Goal: Transaction & Acquisition: Book appointment/travel/reservation

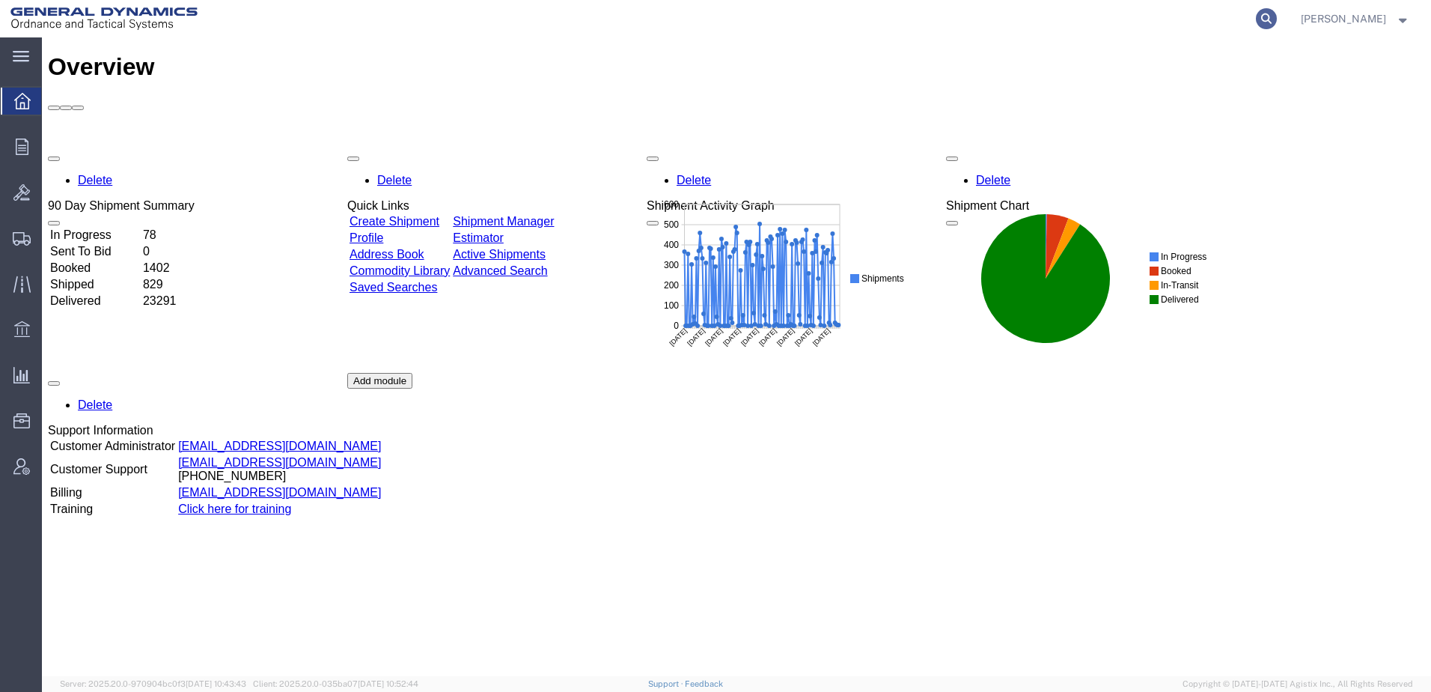
click at [1256, 19] on icon at bounding box center [1266, 18] width 21 height 21
click at [902, 17] on input "search" at bounding box center [1028, 19] width 455 height 36
paste input "57023192"
type input "57023192"
click at [1256, 16] on icon at bounding box center [1266, 18] width 21 height 21
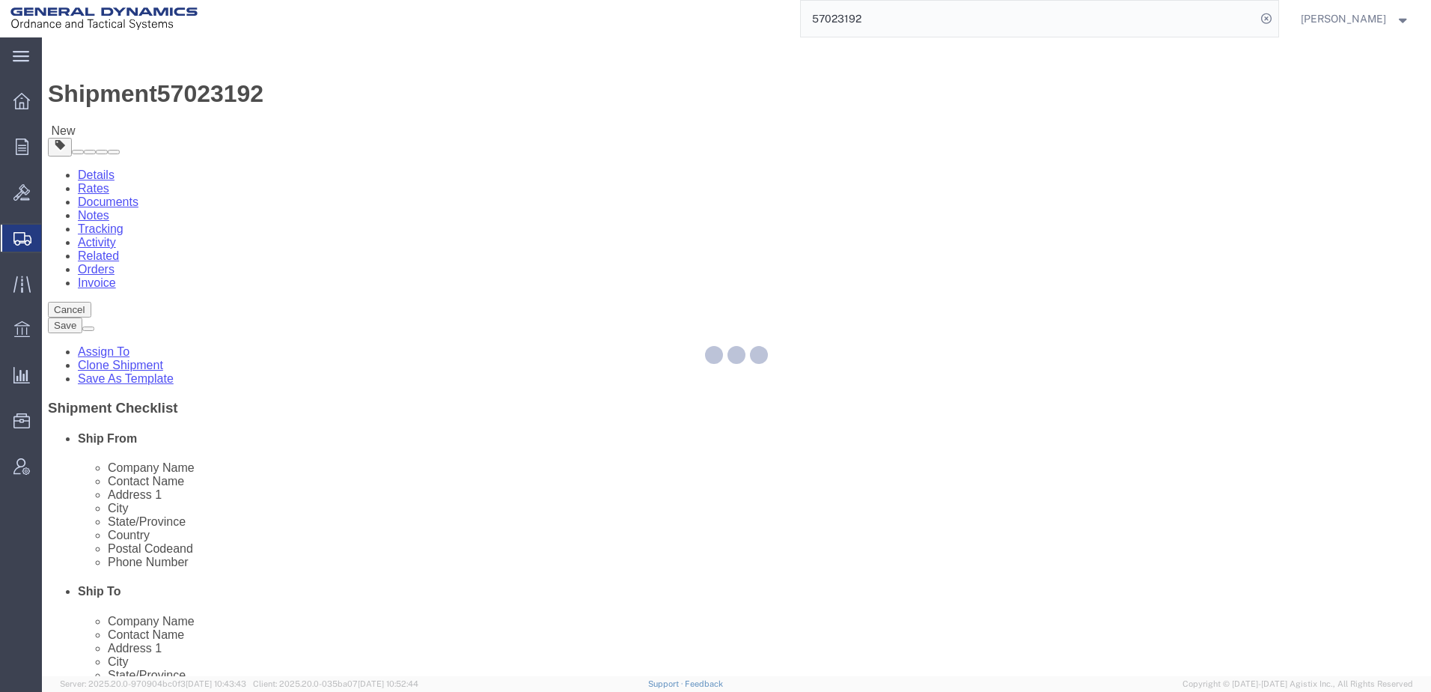
select select
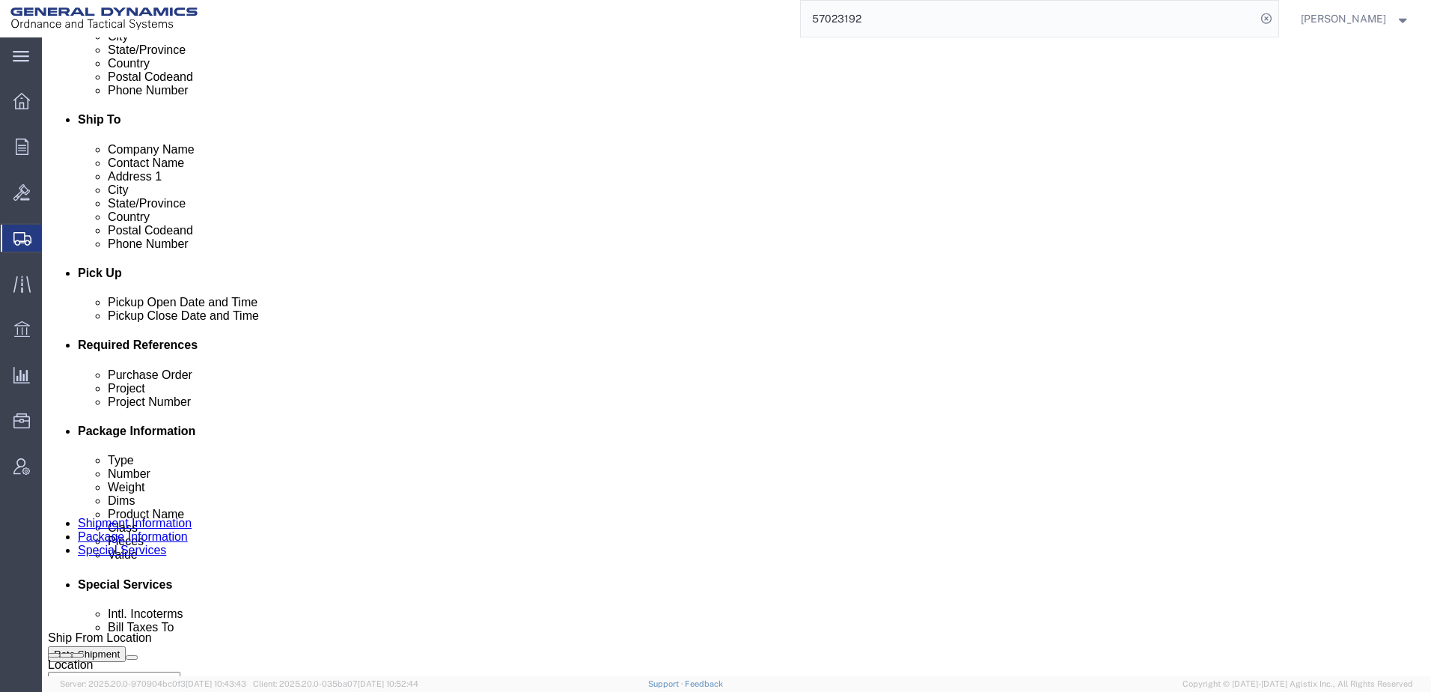
scroll to position [449, 0]
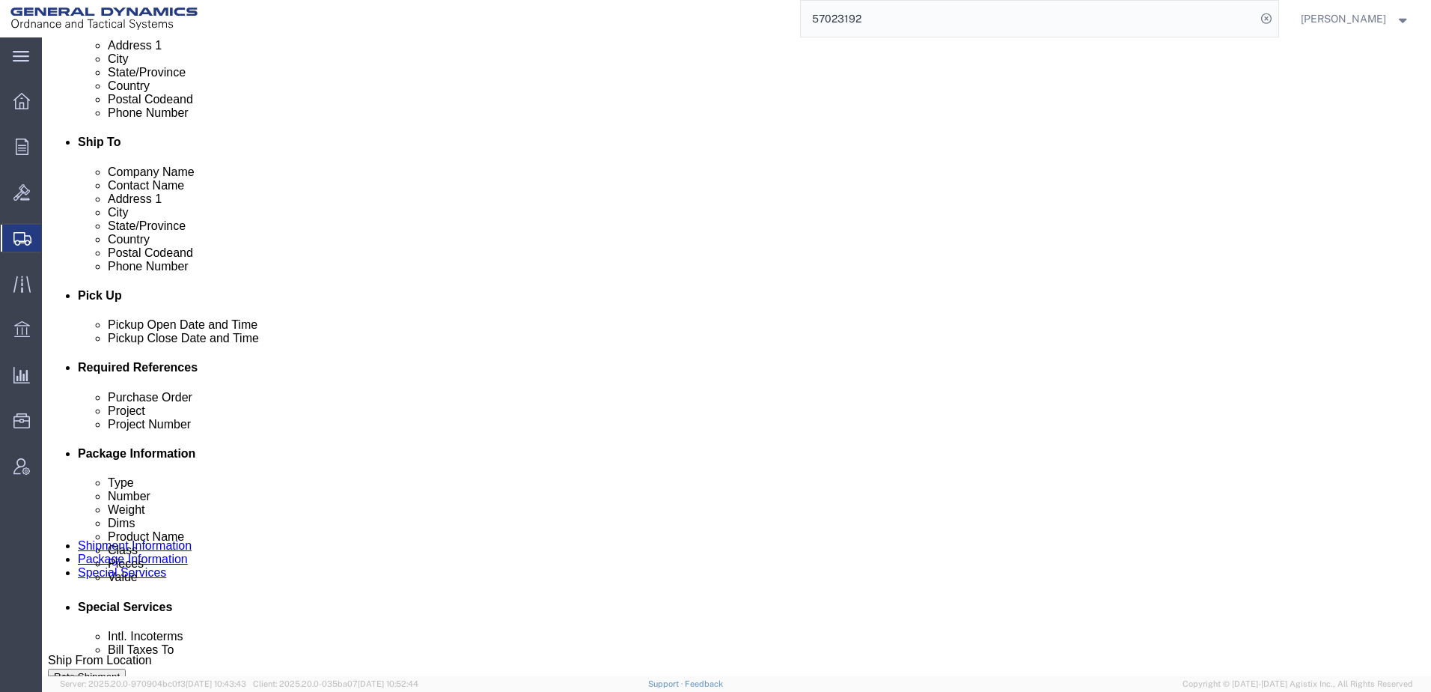
click input "text"
type input "N/A"
drag, startPoint x: 960, startPoint y: 476, endPoint x: 912, endPoint y: 489, distance: 50.5
click input "text"
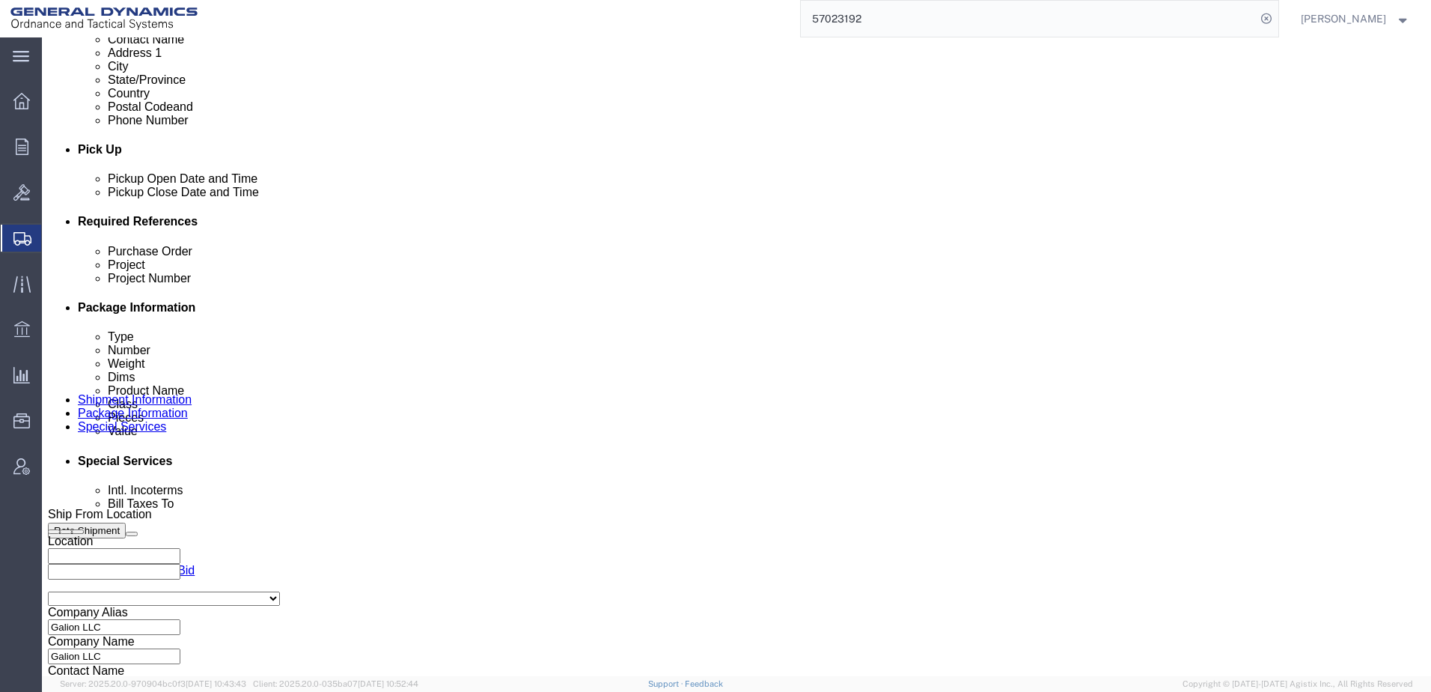
scroll to position [599, 0]
click select "Select Air Less than Truckload Multi-Leg Ocean Freight Rail Small Parcel Truckl…"
select select "TL"
click select "Select Air Less than Truckload Multi-Leg Ocean Freight Rail Small Parcel Truckl…"
click button "Rate Shipment"
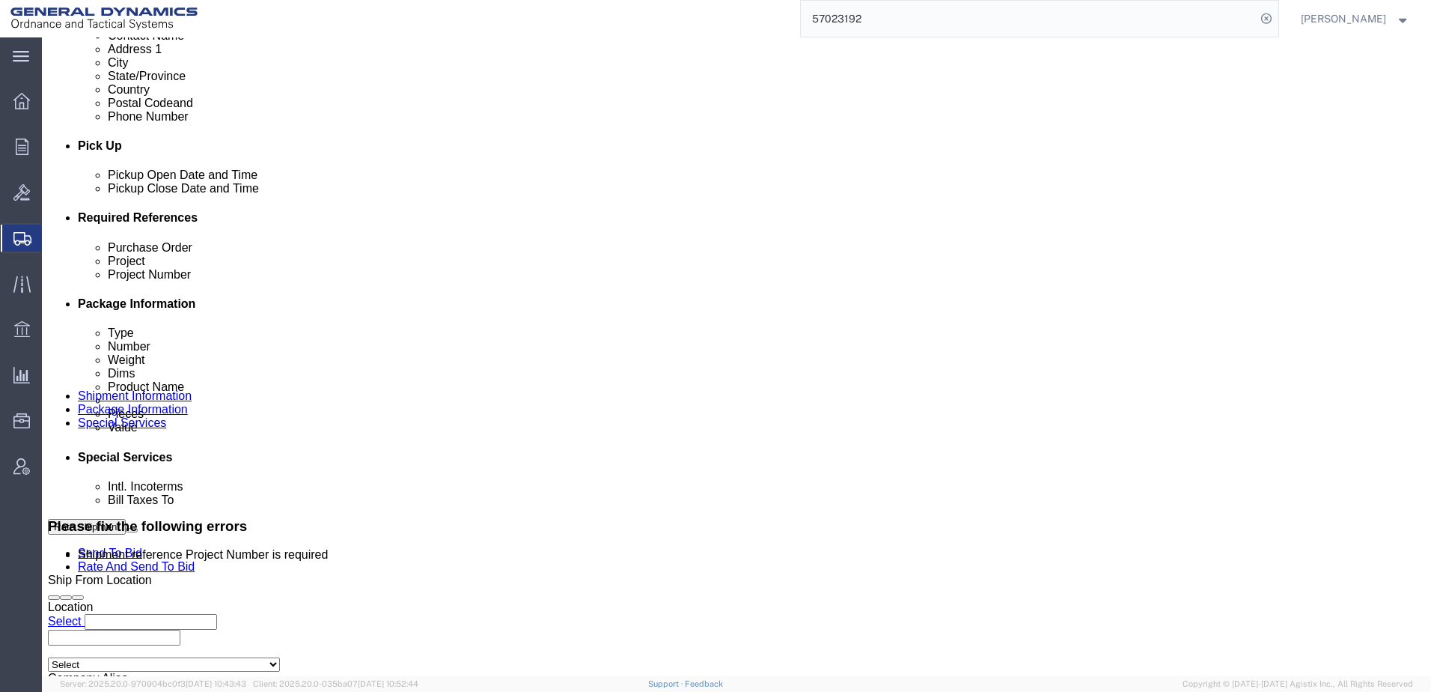
click input "text"
type input "N/A"
click div "Leg 1 Mode Select Air Less than Truckload Multi-Leg Ocean Freight Rail Small Pa…"
click button "Rate Shipment"
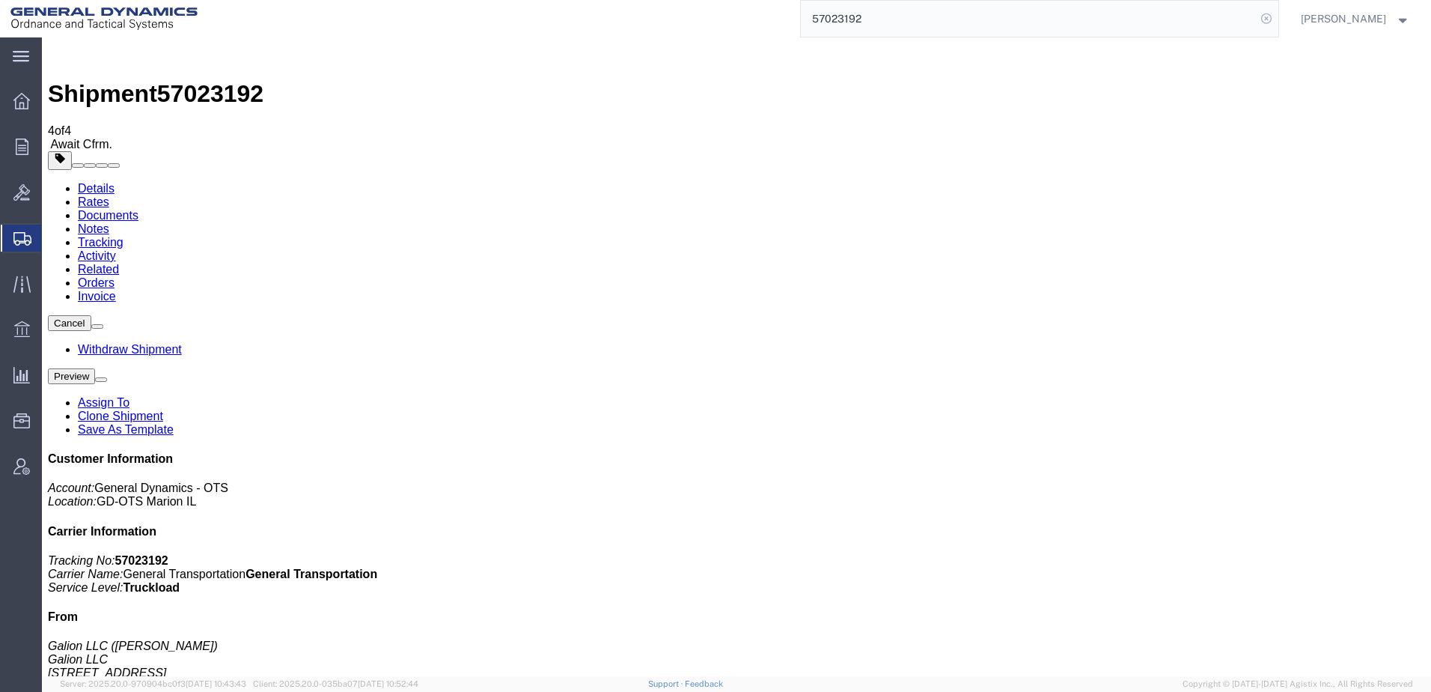
click at [1256, 16] on icon at bounding box center [1266, 18] width 21 height 21
paste input "57023195"
type input "57023195"
click at [1256, 17] on icon at bounding box center [1266, 18] width 21 height 21
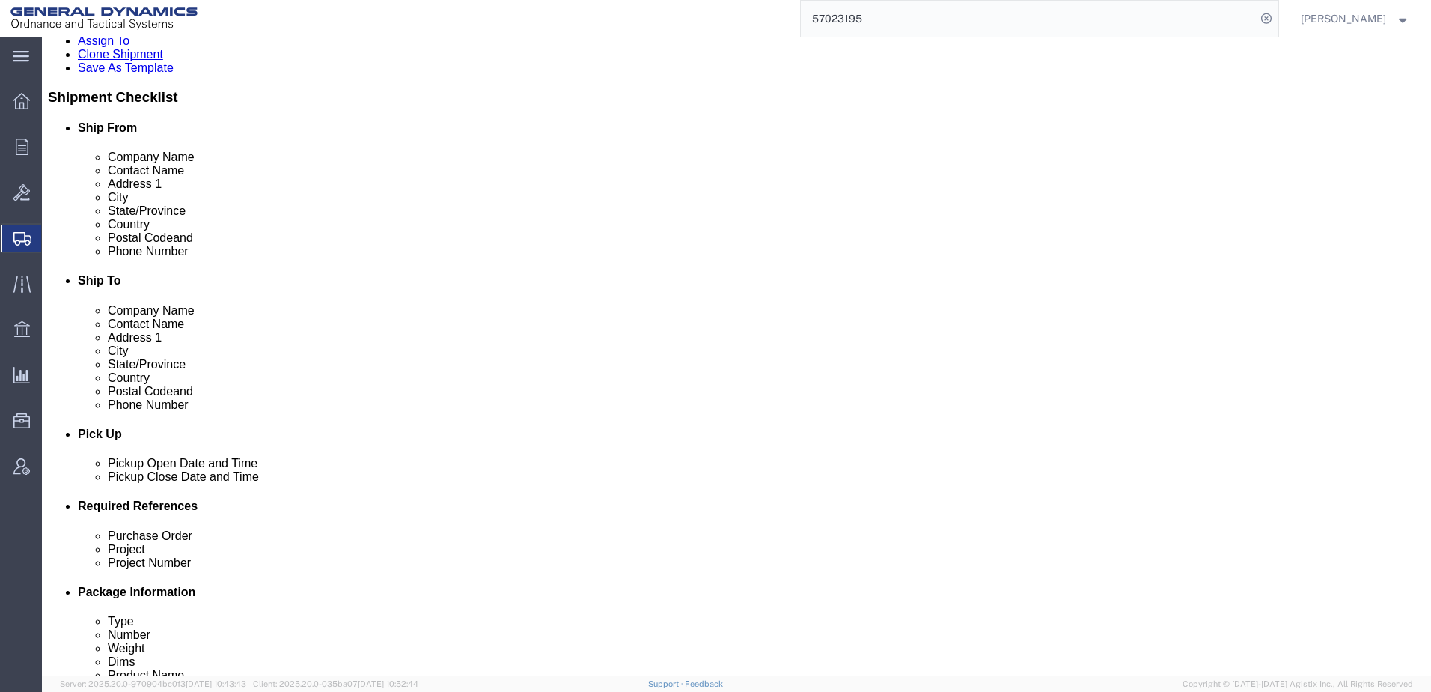
scroll to position [599, 0]
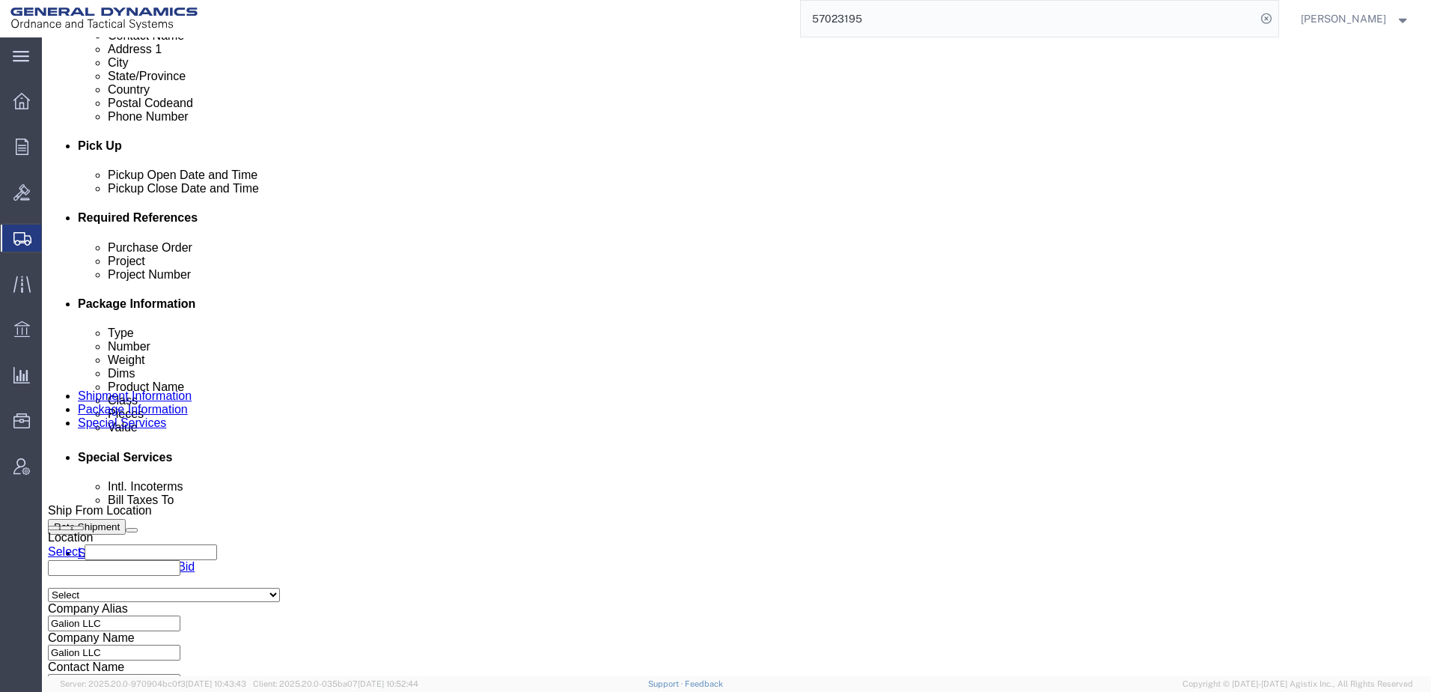
click input "text"
type input "N/A"
click input "text"
type input "N/A"
click select "Select Air Less than Truckload Multi-Leg Ocean Freight Rail Small Parcel Truckl…"
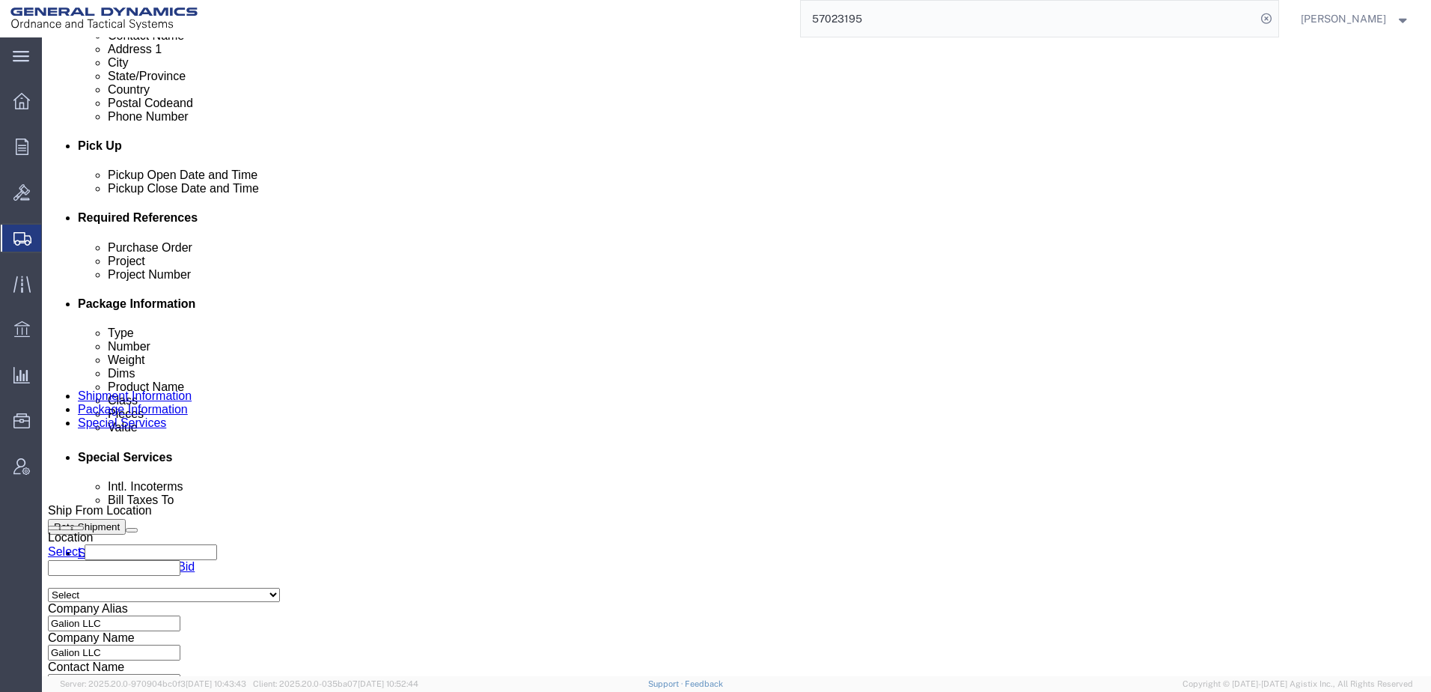
select select "TL"
click select "Select Air Less than Truckload Multi-Leg Ocean Freight Rail Small Parcel Truckl…"
click button "Rate Shipment"
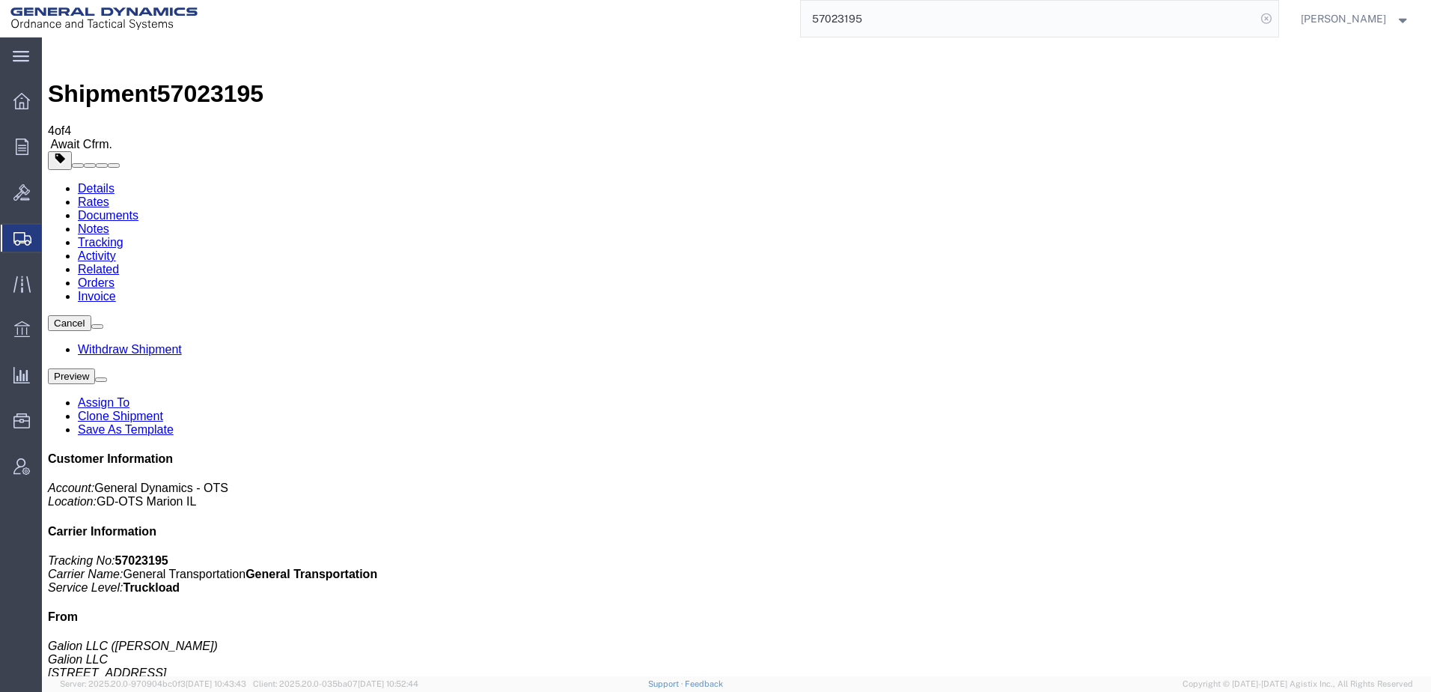
click at [1256, 19] on icon at bounding box center [1266, 18] width 21 height 21
paste input "57023392"
type input "57023392"
click at [1256, 19] on icon at bounding box center [1266, 18] width 21 height 21
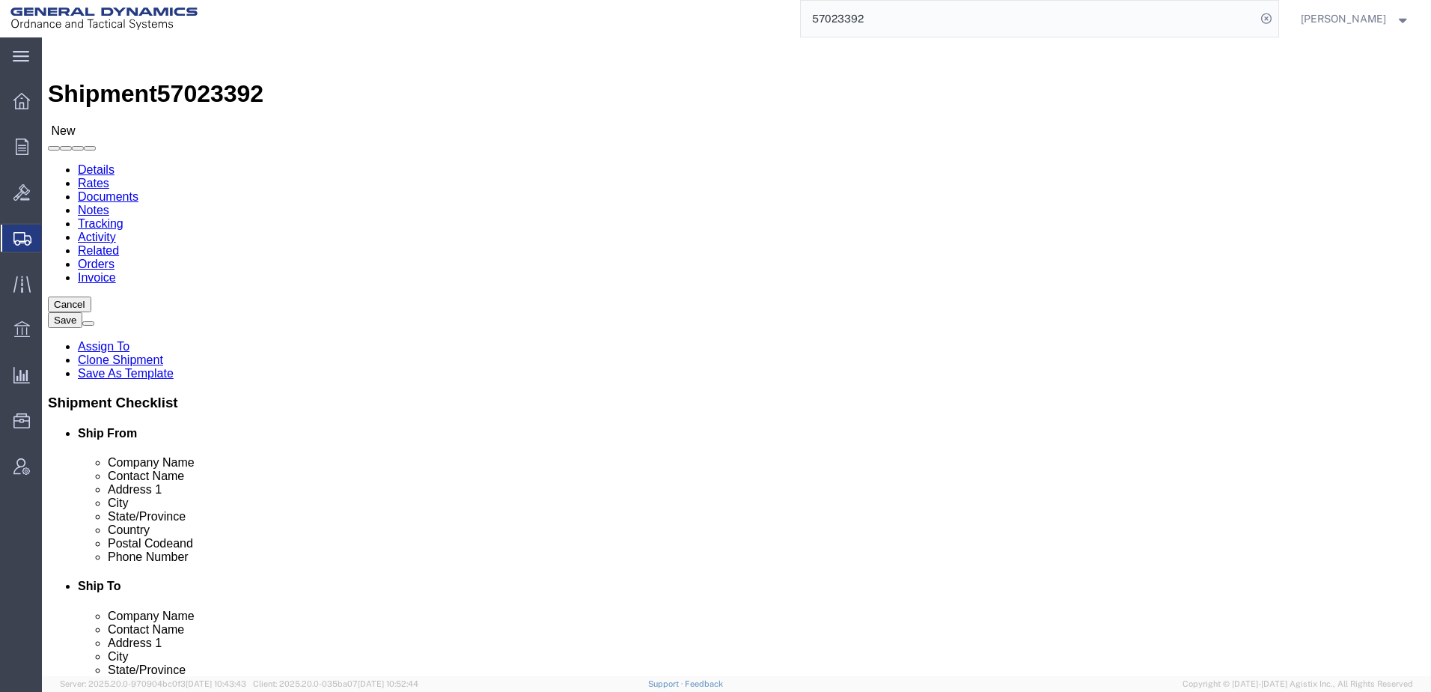
select select "313"
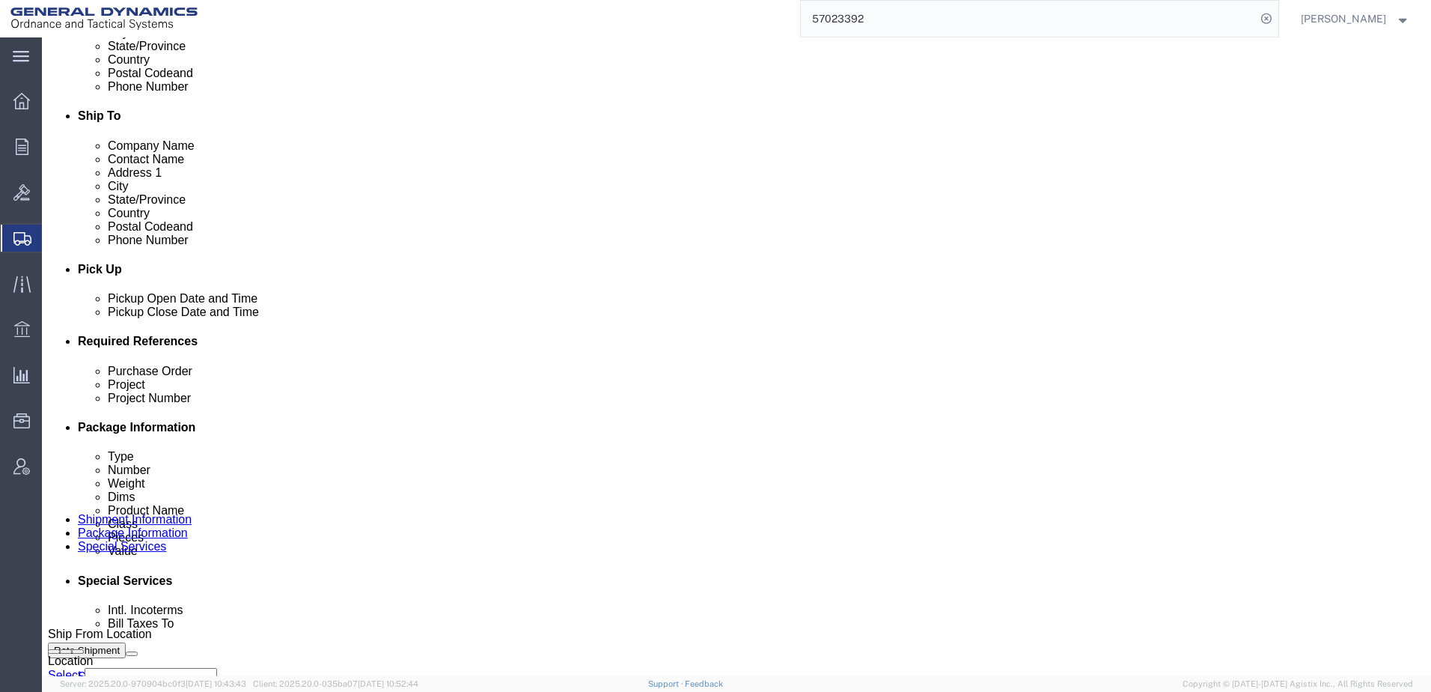
scroll to position [524, 0]
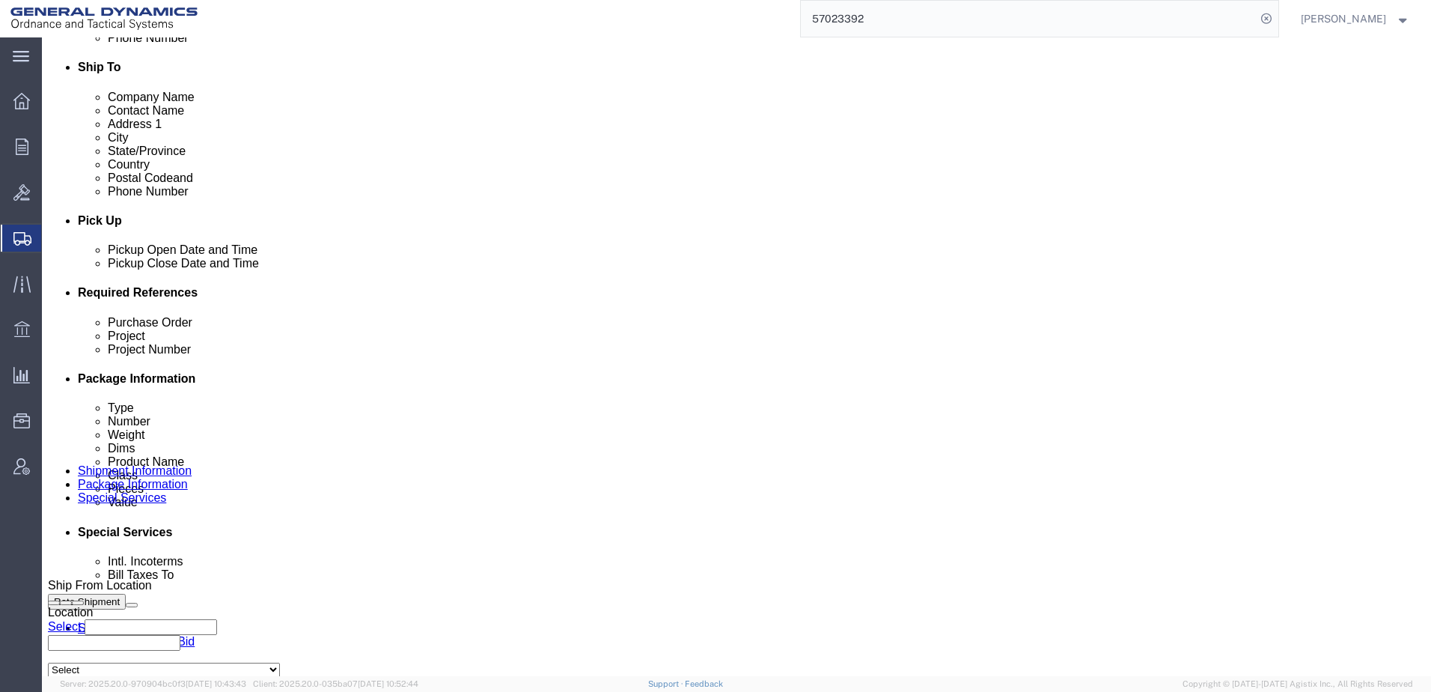
click input "text"
type input "N/A"
click input "text"
type input "N/A"
click button "Rate Shipment"
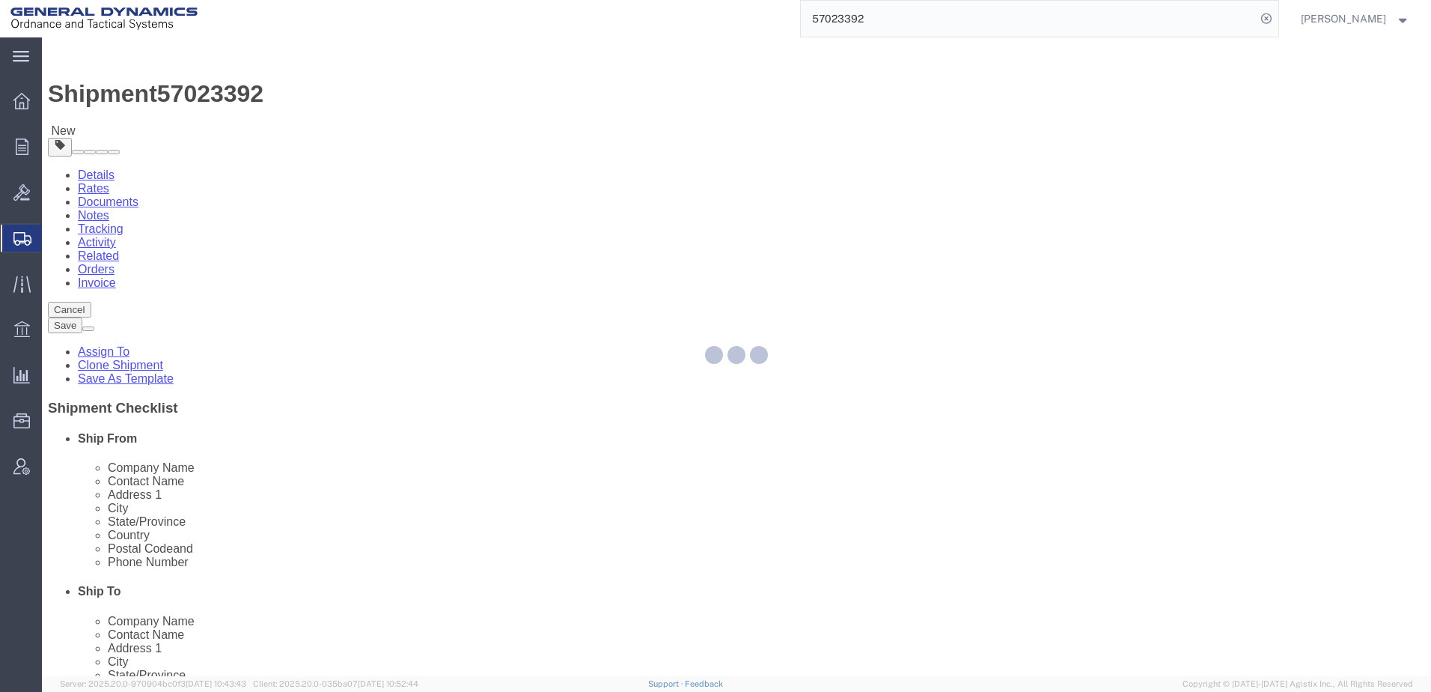
select select "CRAT"
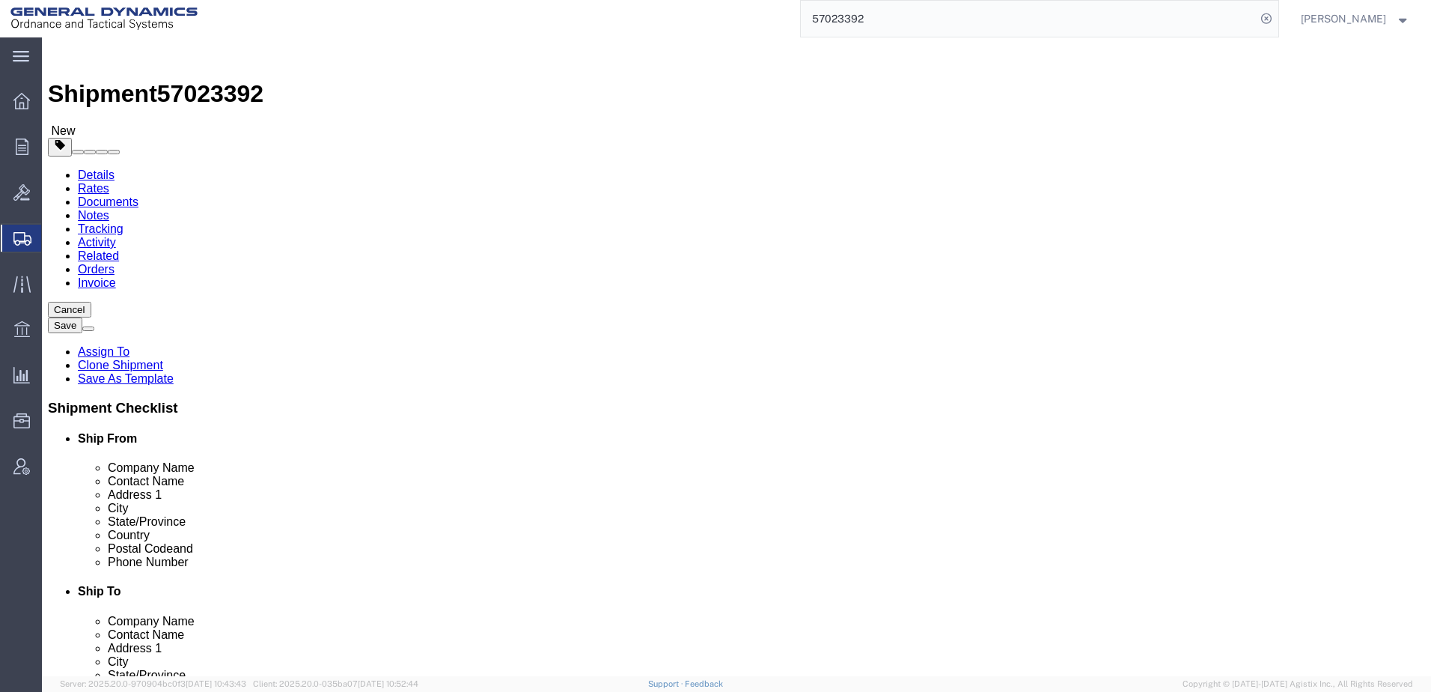
click dd "45.00 Each"
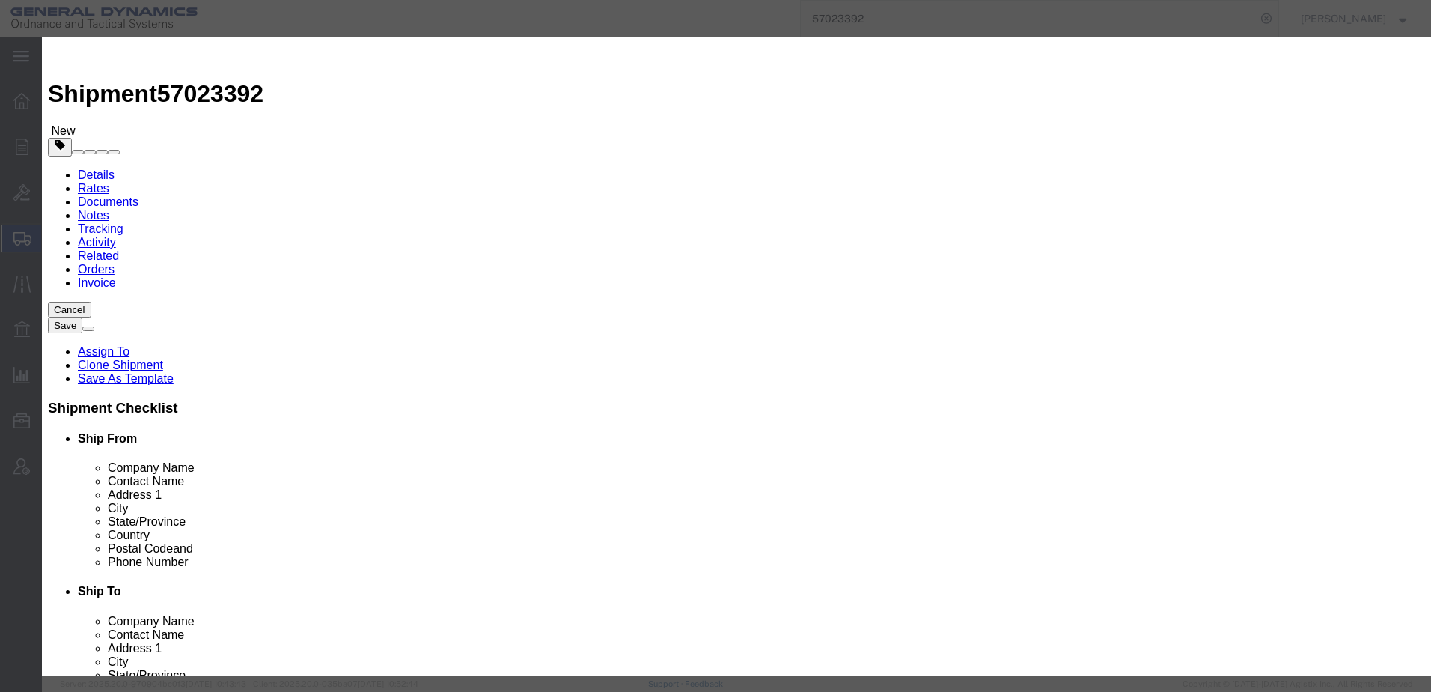
click select "Select 50 55 60 65 70 85 92.5 100 125 175 250 300 400"
select select "55"
click select "Select 50 55 60 65 70 85 92.5 100 125 175 250 300 400"
click button "Save & Close"
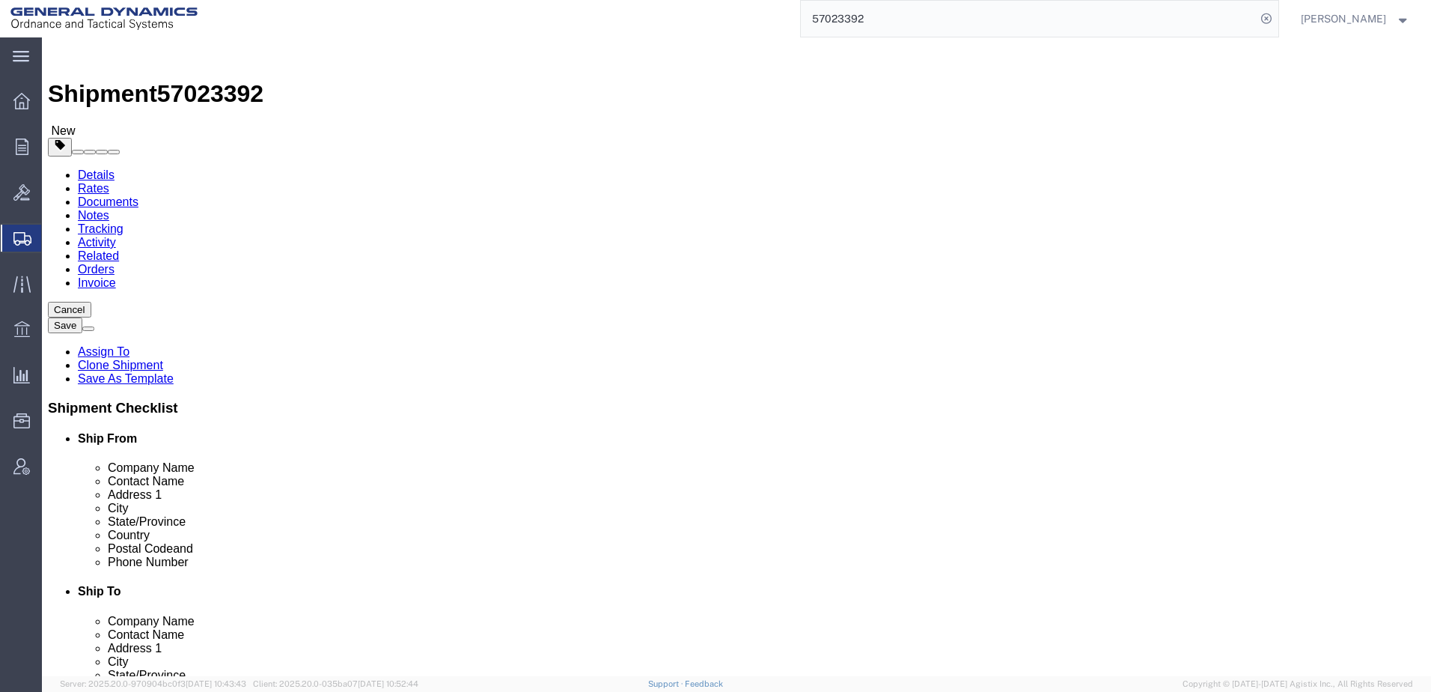
click button "Rate Shipment"
